Goal: Check status: Check status

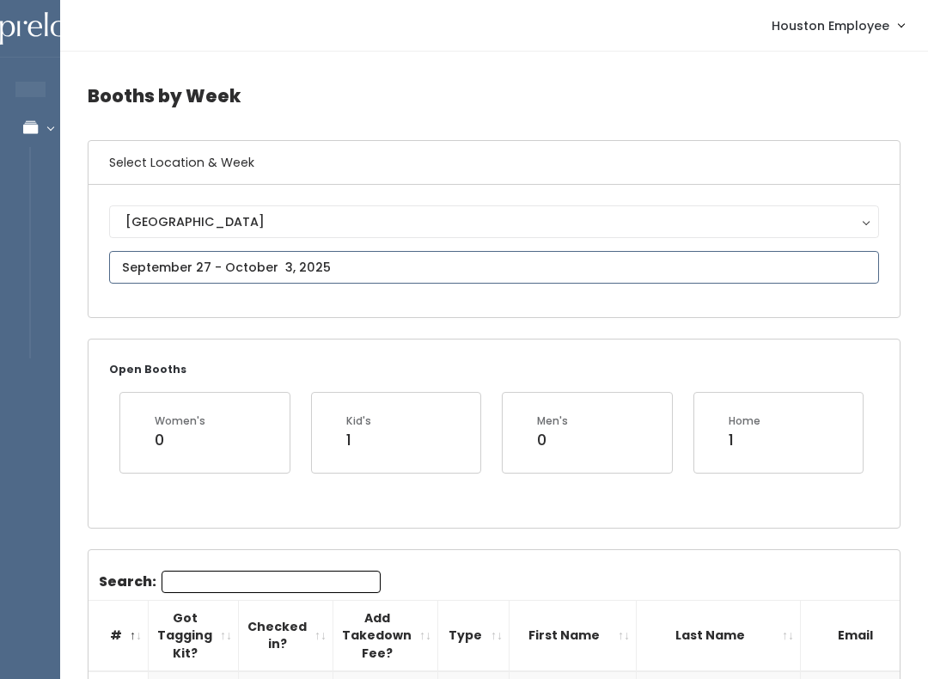
click at [222, 257] on input "text" at bounding box center [494, 267] width 770 height 33
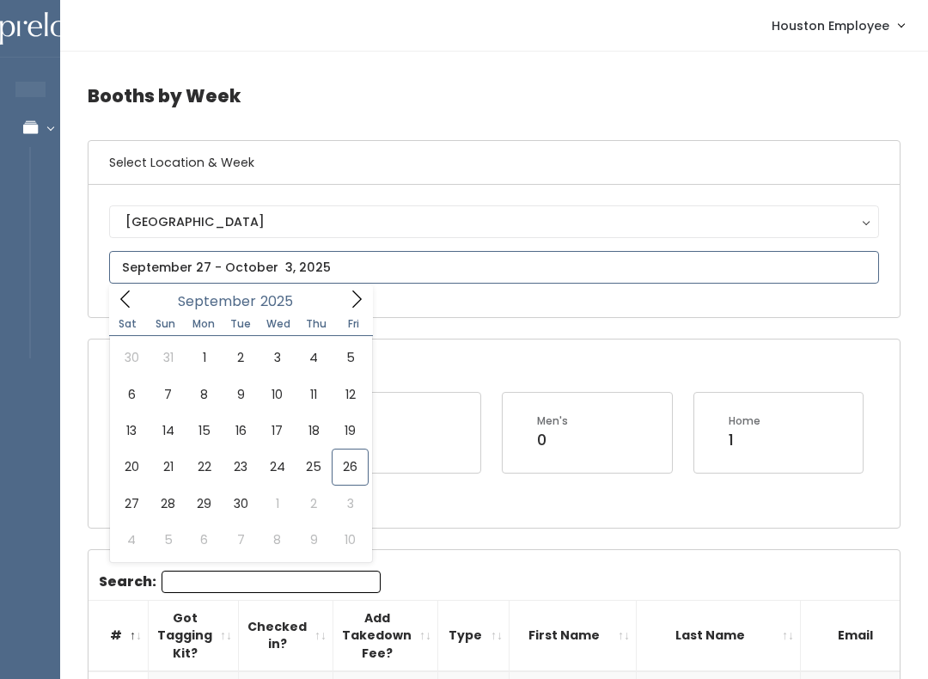
type input "September 20 to September 26"
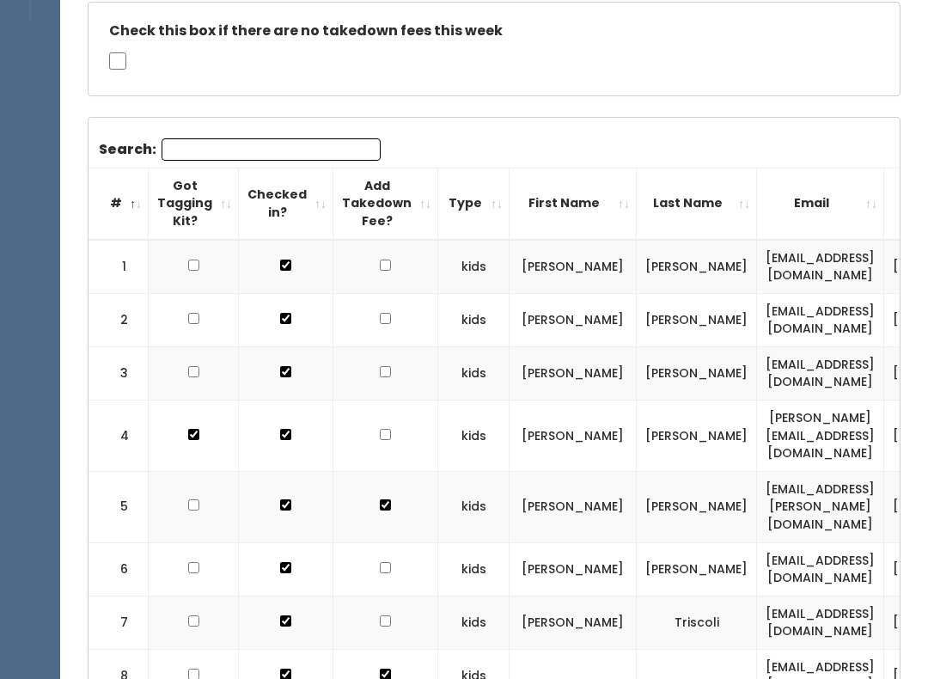
scroll to position [322, 0]
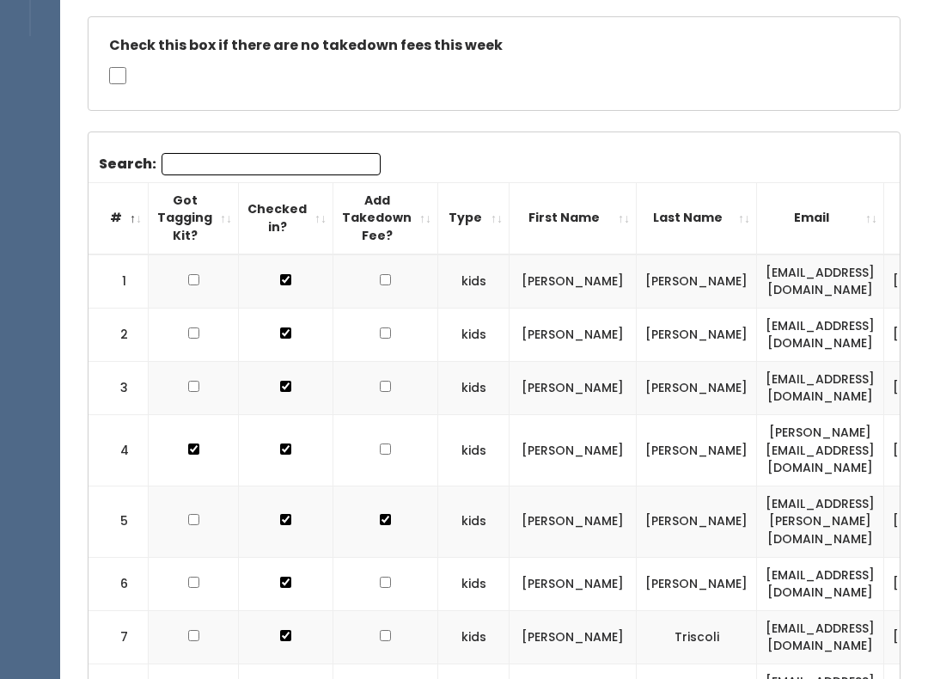
click at [675, 510] on td "Carrero" at bounding box center [697, 521] width 120 height 71
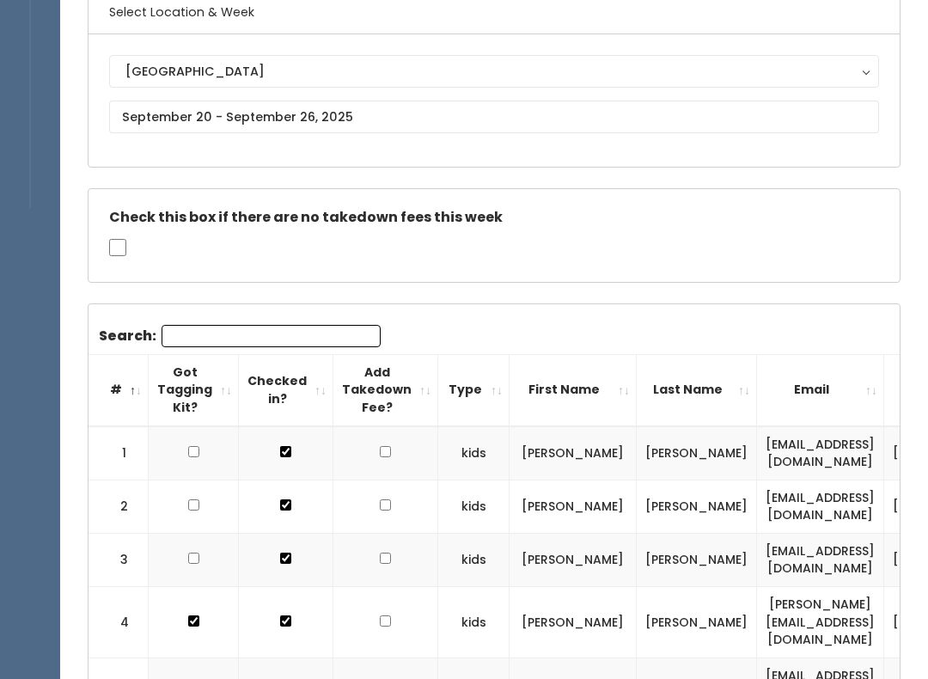
scroll to position [0, 0]
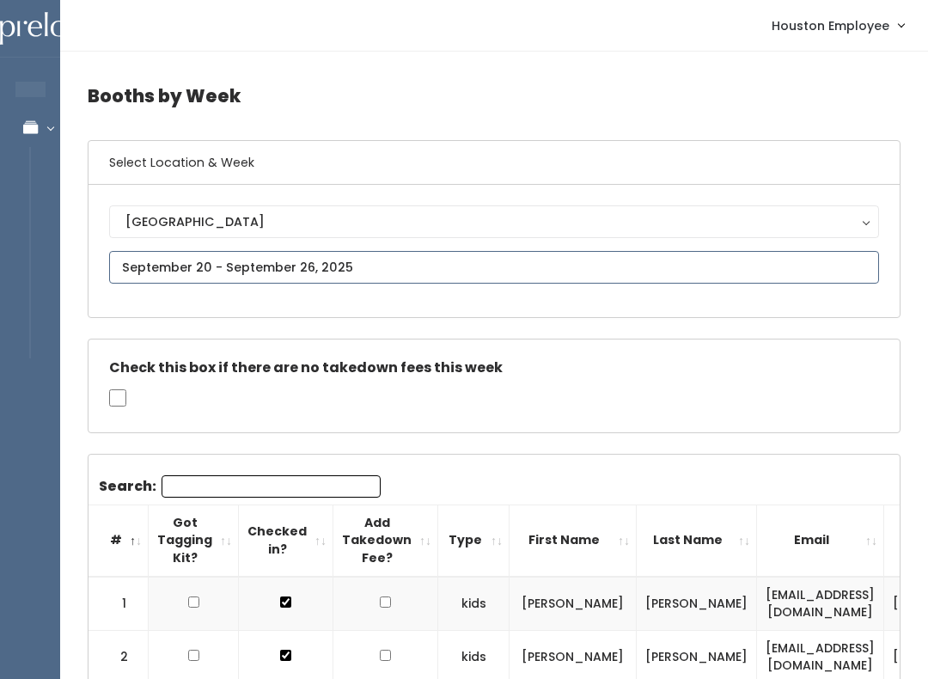
click at [279, 266] on input "text" at bounding box center [494, 267] width 770 height 33
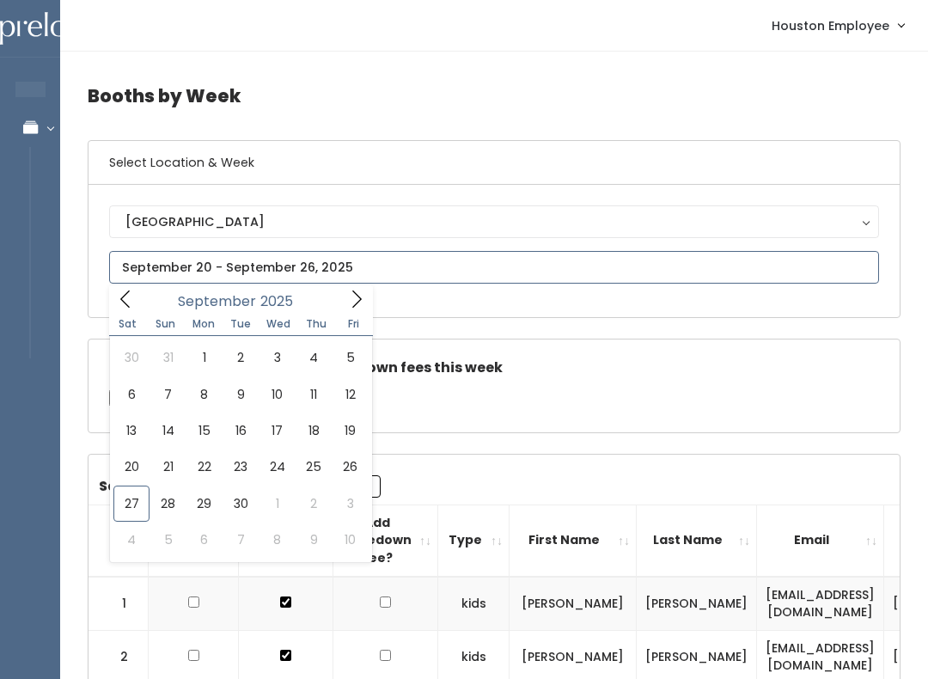
type input "September 27 to October 3"
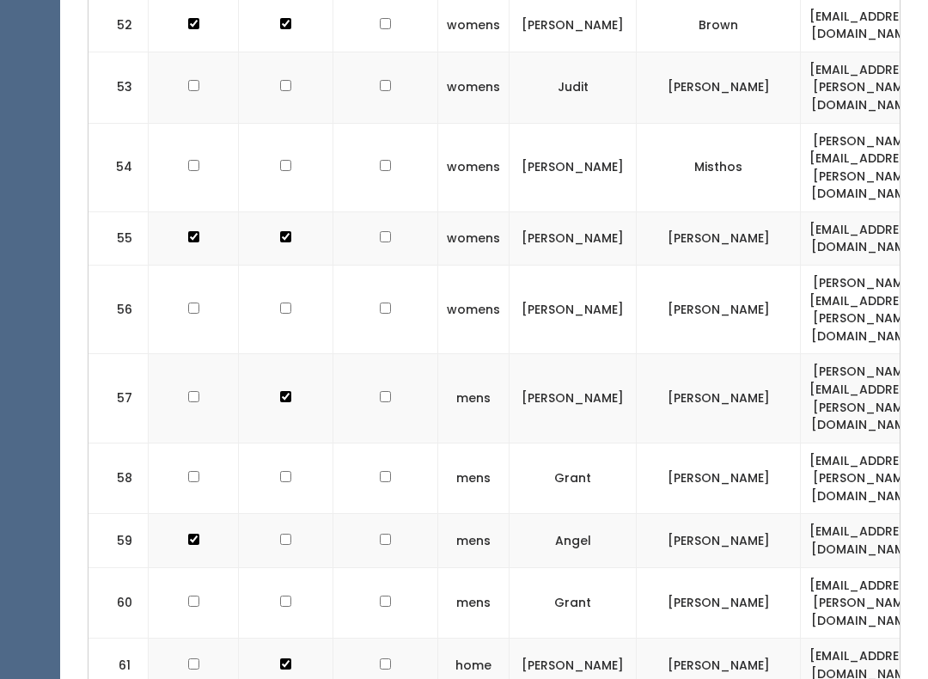
scroll to position [3711, 0]
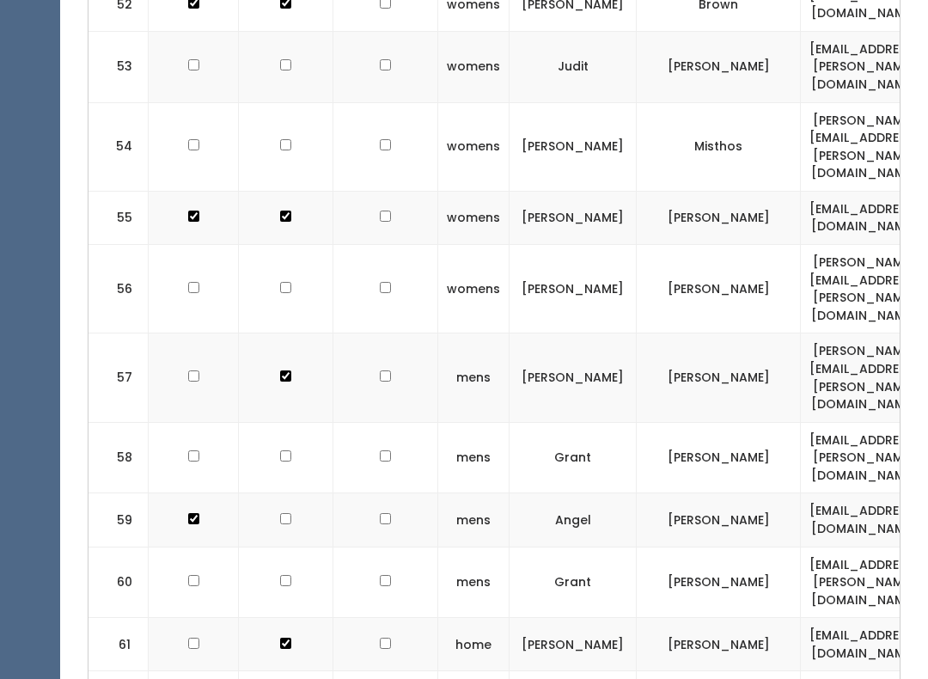
checkbox input "true"
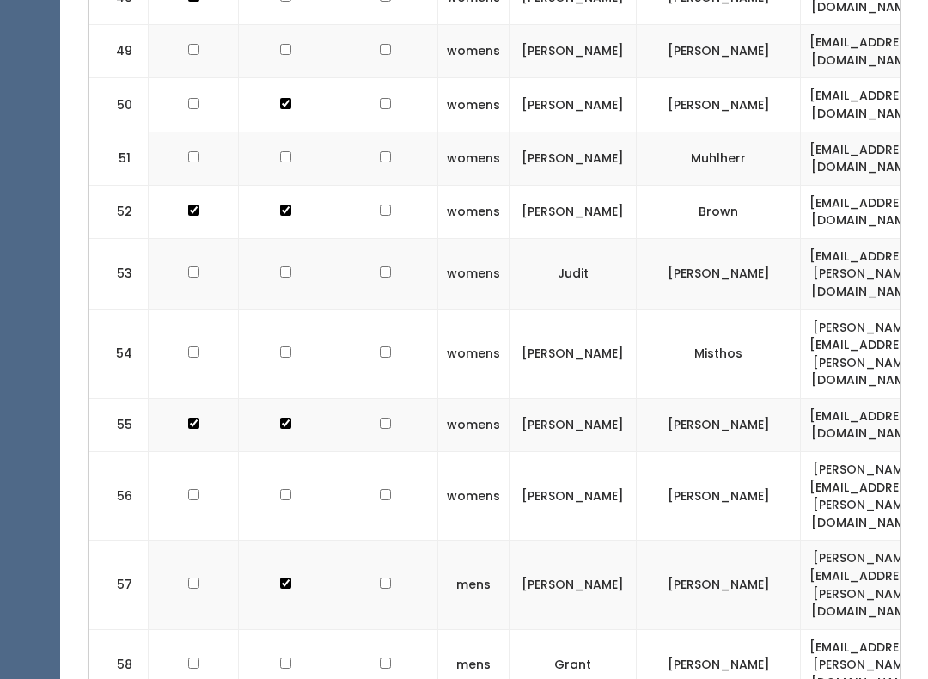
scroll to position [3502, 0]
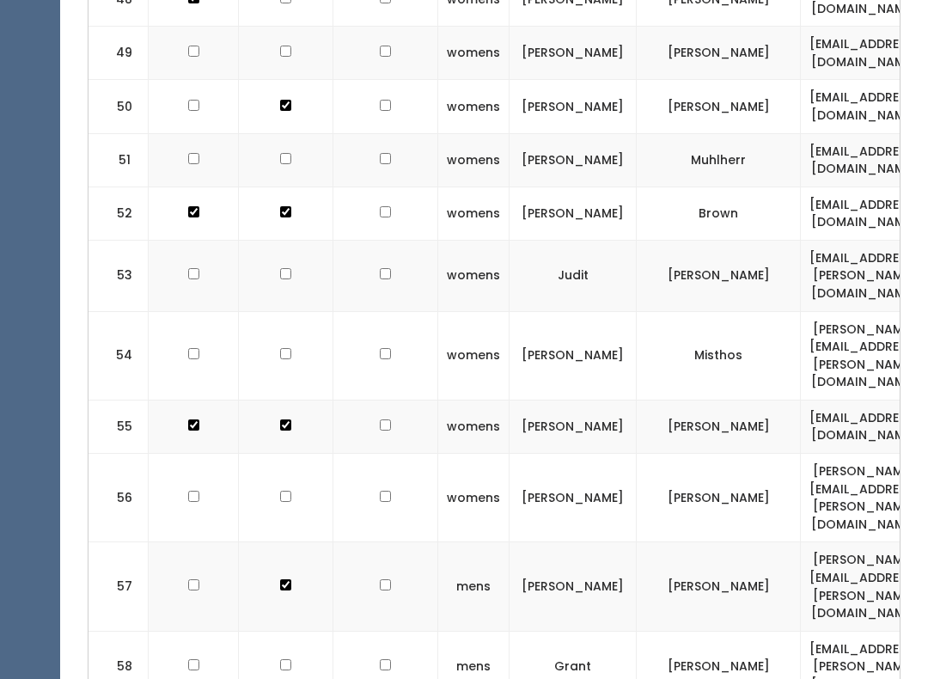
checkbox input "true"
click at [280, 659] on input "checkbox" at bounding box center [285, 664] width 11 height 11
checkbox input "true"
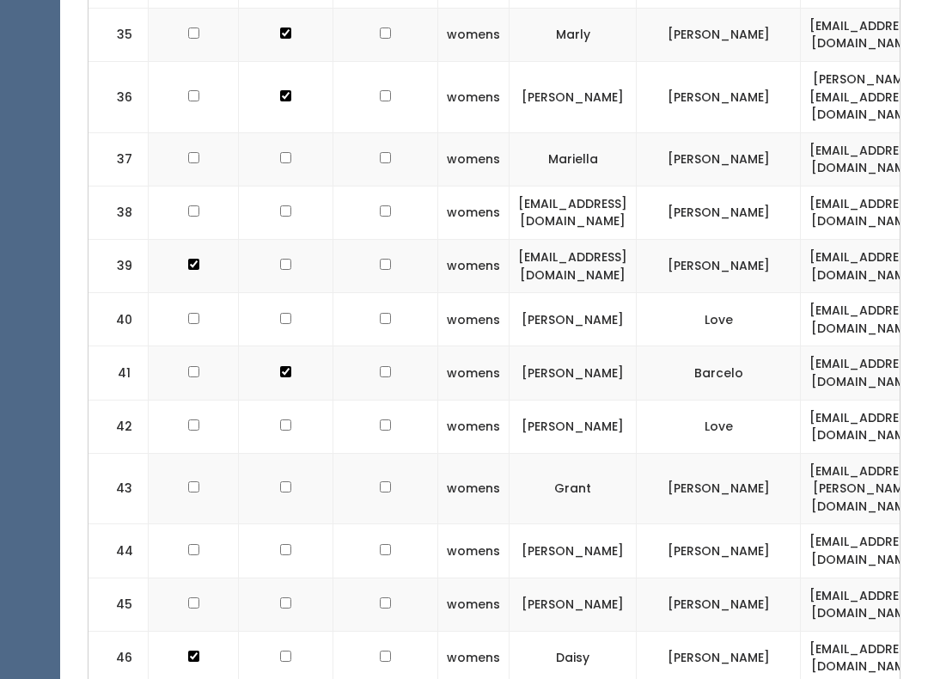
scroll to position [2697, 0]
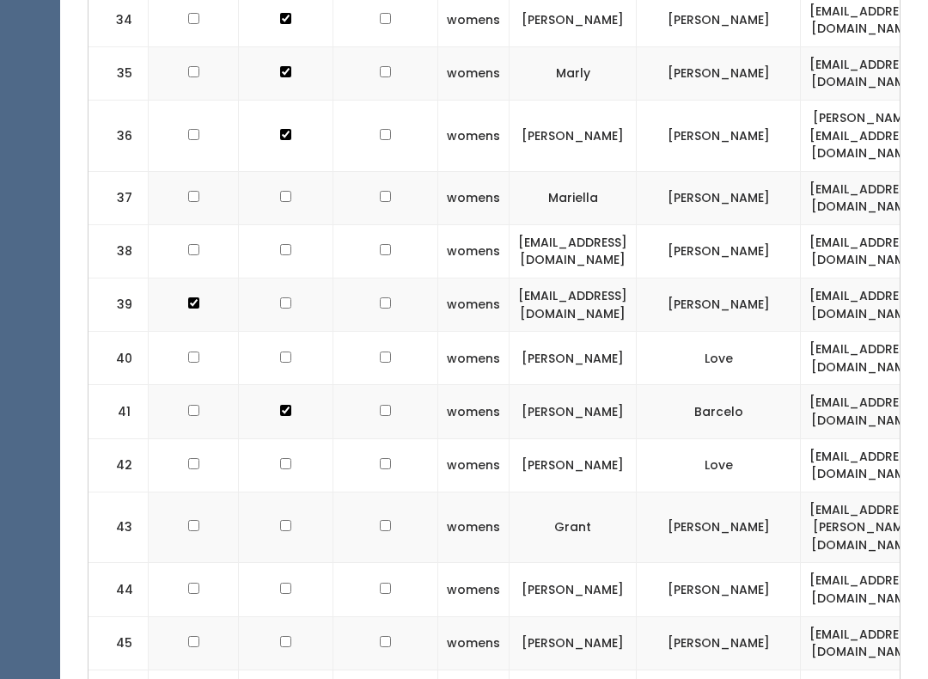
click at [280, 521] on input "checkbox" at bounding box center [285, 526] width 11 height 11
checkbox input "true"
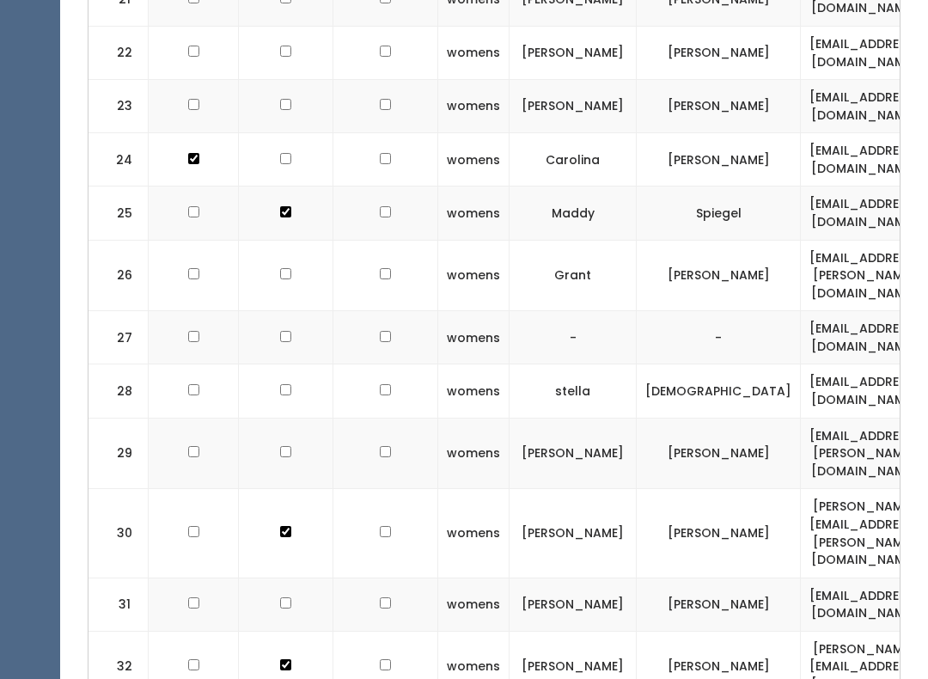
scroll to position [1935, 0]
click at [288, 419] on td at bounding box center [286, 454] width 95 height 71
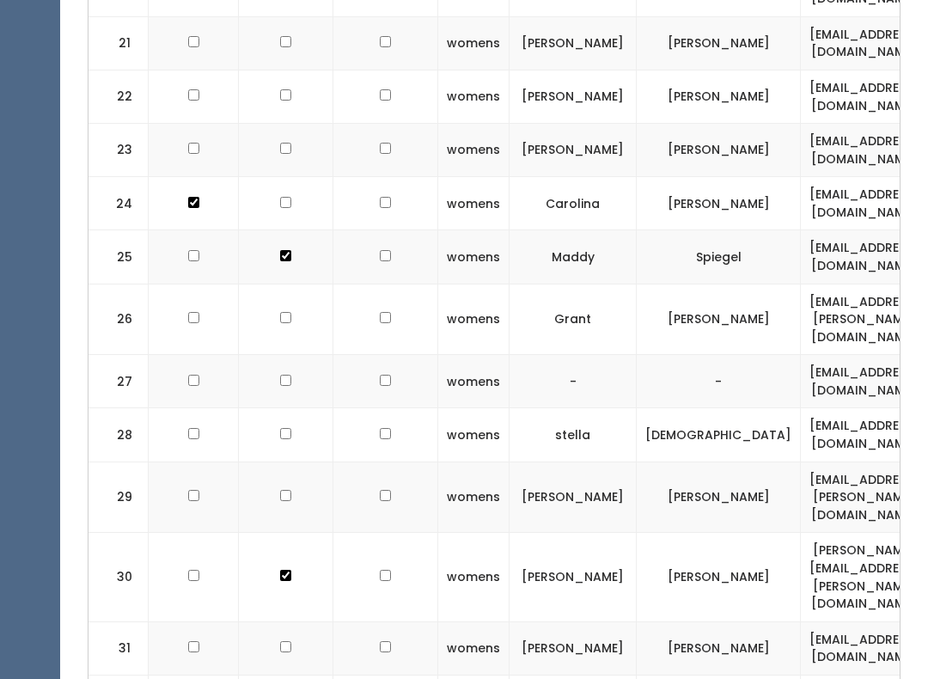
scroll to position [1891, 0]
click at [280, 491] on input "checkbox" at bounding box center [285, 496] width 11 height 11
checkbox input "true"
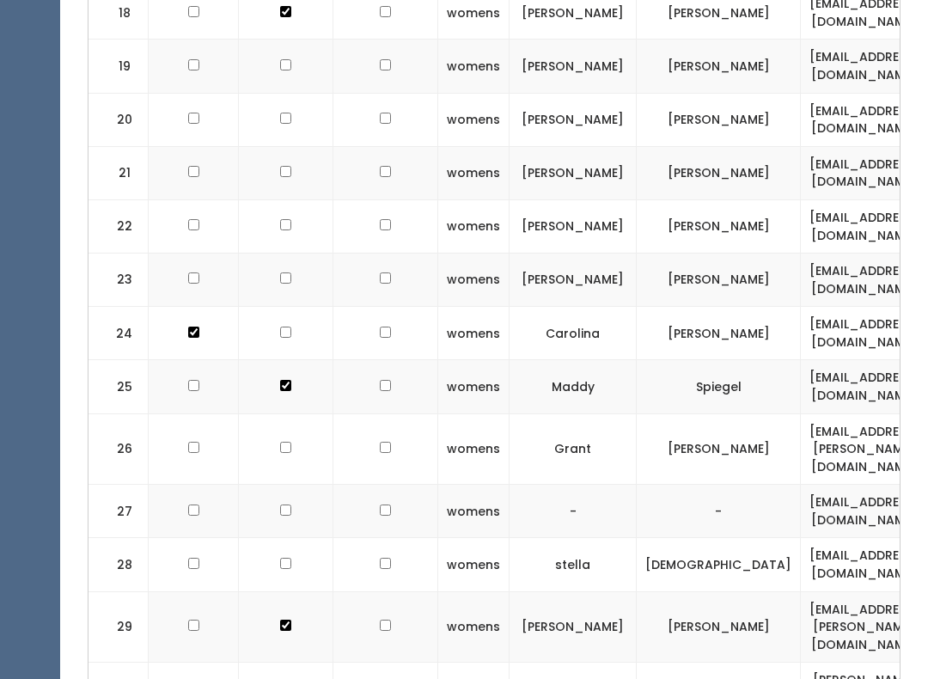
scroll to position [1761, 0]
click at [280, 443] on input "checkbox" at bounding box center [285, 448] width 11 height 11
checkbox input "true"
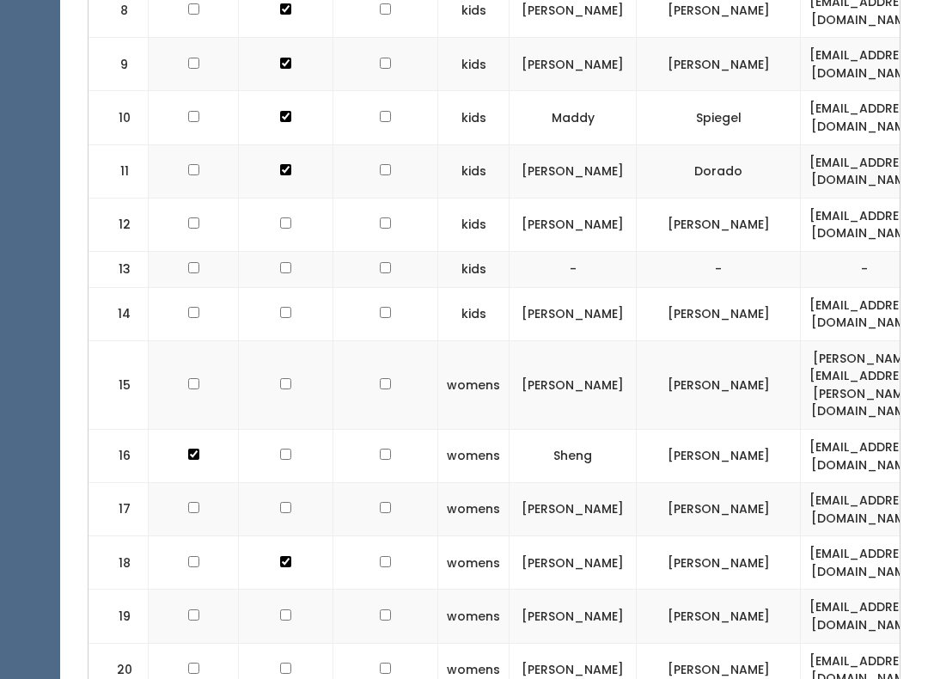
scroll to position [1206, 0]
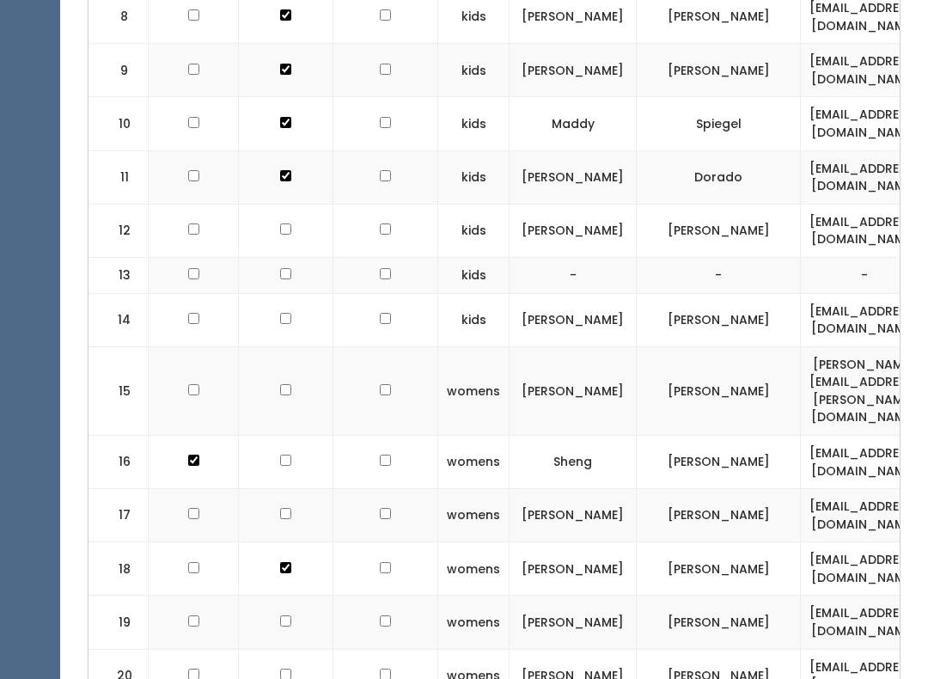
click at [270, 436] on td at bounding box center [286, 462] width 95 height 53
click at [280, 455] on input "checkbox" at bounding box center [285, 460] width 11 height 11
checkbox input "true"
